Goal: Find specific fact: Find specific fact

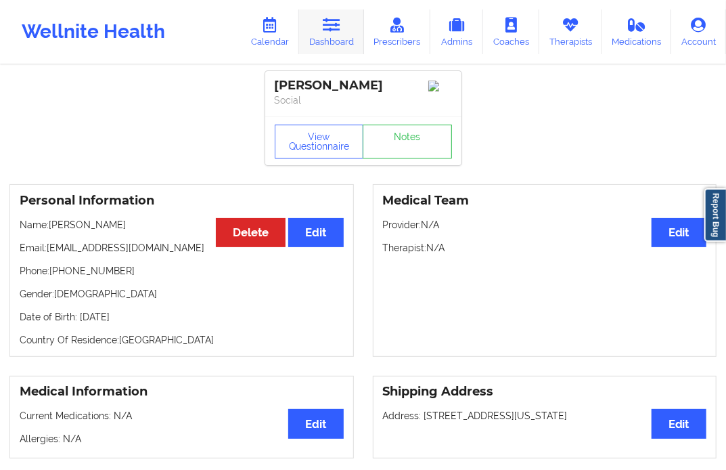
click at [339, 32] on icon at bounding box center [332, 25] width 18 height 15
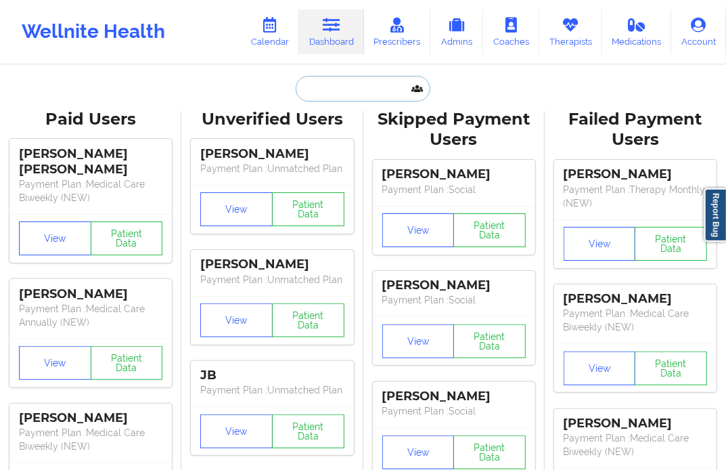
click at [351, 84] on input "text" at bounding box center [363, 89] width 134 height 26
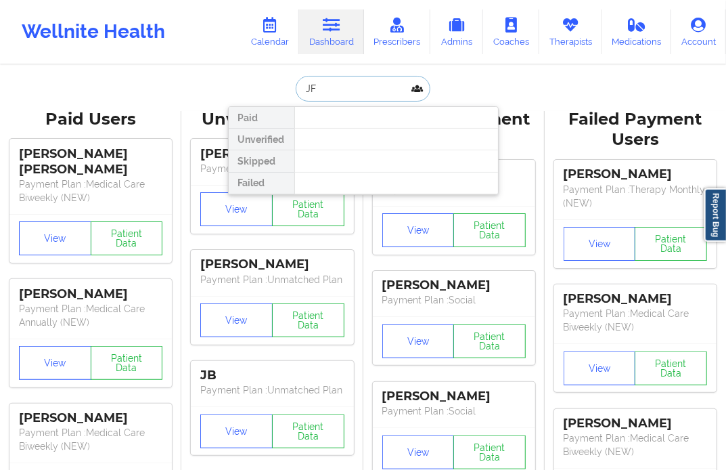
click at [322, 89] on input "JF" at bounding box center [363, 89] width 134 height 26
type input "[PERSON_NAME]"
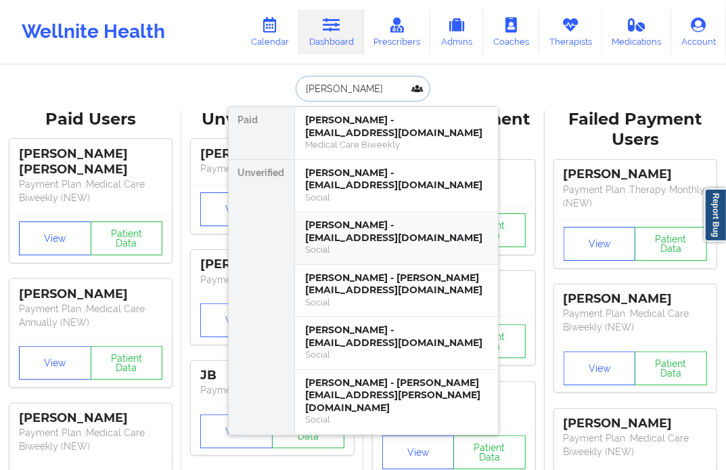
click at [370, 253] on div "Social" at bounding box center [396, 250] width 181 height 12
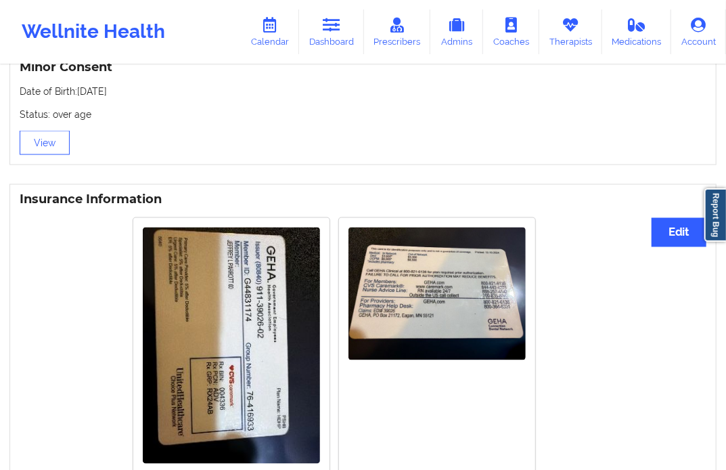
scroll to position [1087, 0]
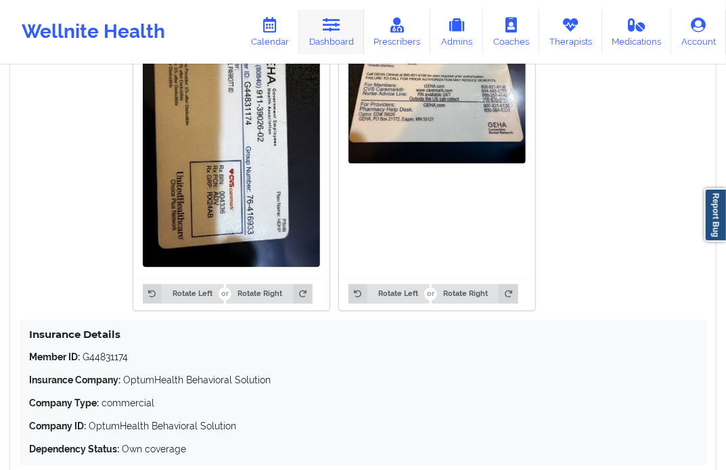
click at [322, 22] on link "Dashboard" at bounding box center [331, 31] width 65 height 45
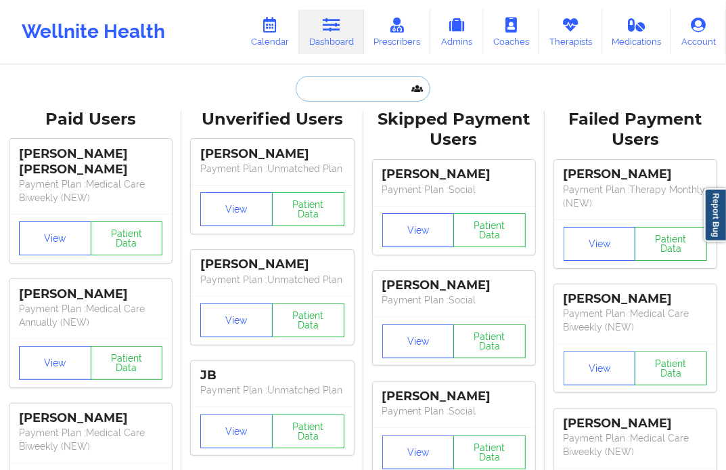
click at [324, 99] on input "text" at bounding box center [363, 89] width 134 height 26
paste input "[EMAIL_ADDRESS][DOMAIN_NAME]"
type input "[EMAIL_ADDRESS][DOMAIN_NAME]"
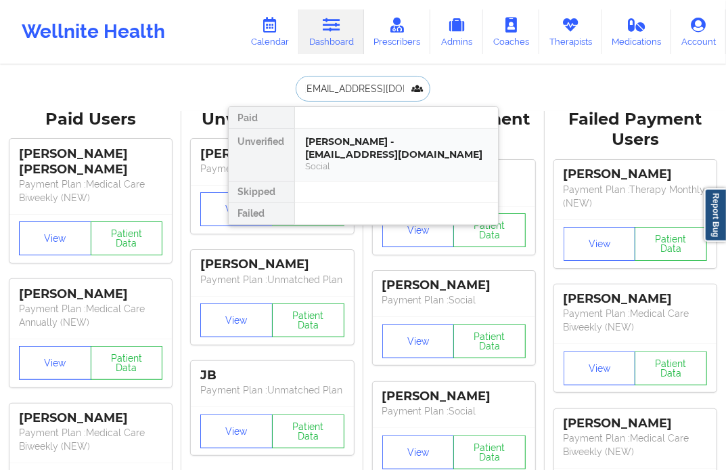
click at [417, 137] on div "[PERSON_NAME] - [EMAIL_ADDRESS][DOMAIN_NAME]" at bounding box center [396, 147] width 181 height 25
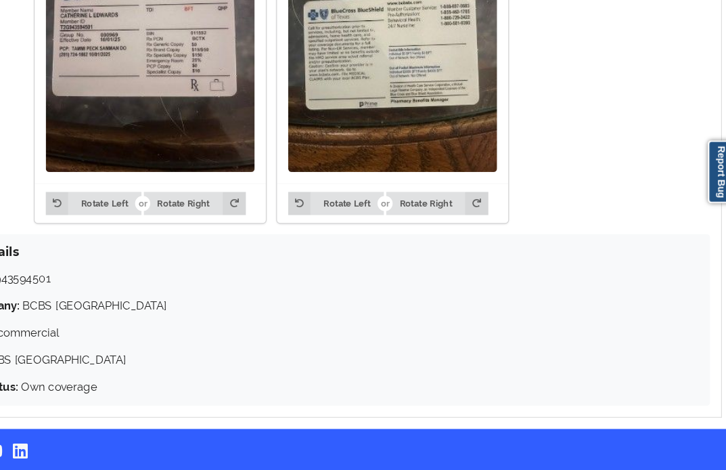
scroll to position [1141, 0]
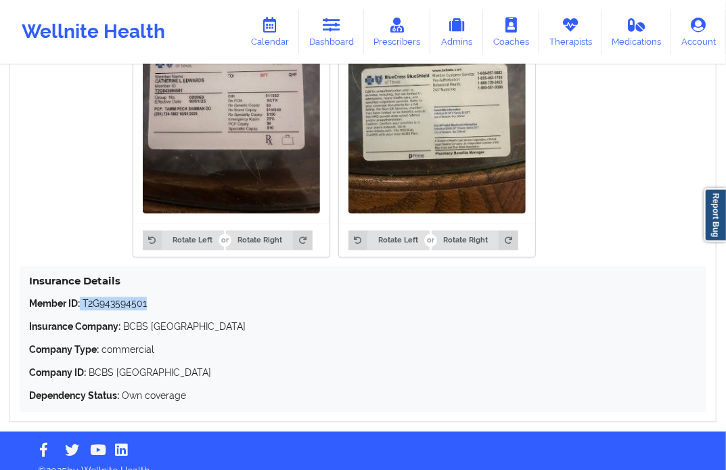
drag, startPoint x: 82, startPoint y: 305, endPoint x: 150, endPoint y: 307, distance: 67.8
click at [150, 307] on p "Member ID: T2G943594501" at bounding box center [363, 304] width 668 height 14
copy p "T2G943594501"
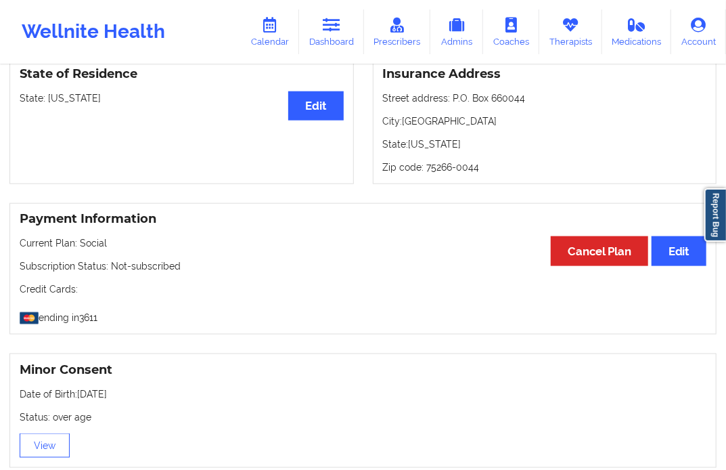
scroll to position [614, 0]
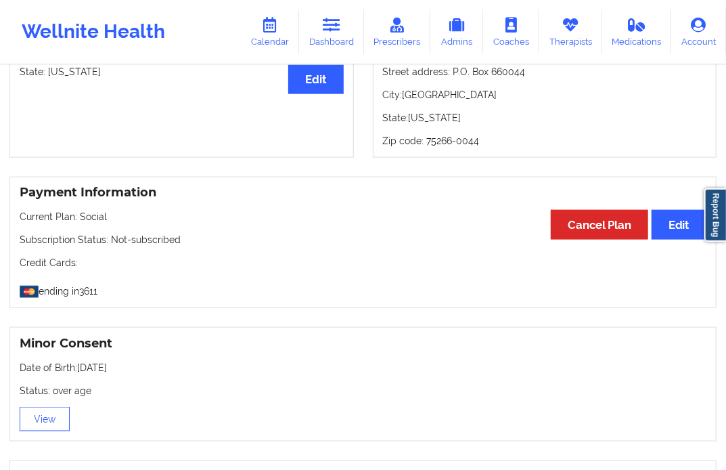
drag, startPoint x: 78, startPoint y: 376, endPoint x: 136, endPoint y: 378, distance: 58.2
click at [136, 374] on p "Date of Birth: [DEMOGRAPHIC_DATA]" at bounding box center [363, 368] width 687 height 14
copy p "[DATE]"
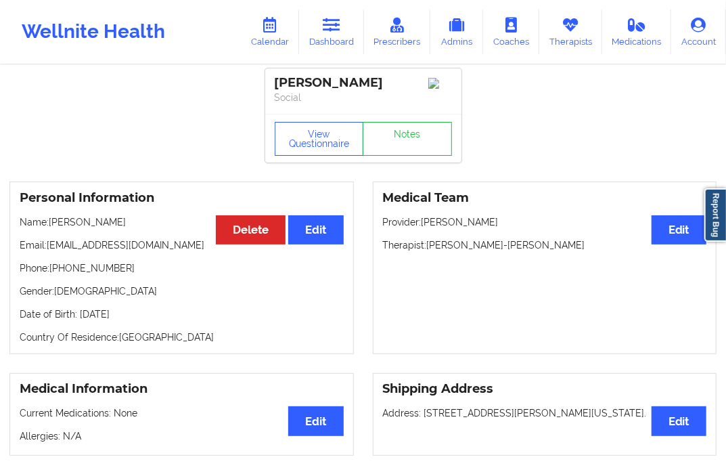
scroll to position [0, 0]
